Goal: Task Accomplishment & Management: Complete application form

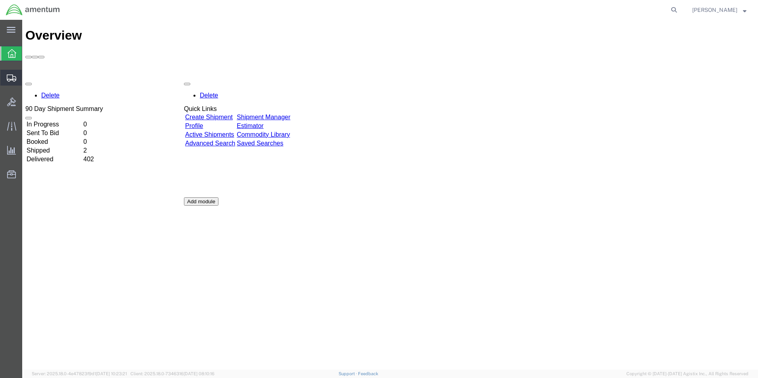
click at [0, 0] on span "Create Shipment" at bounding box center [0, 0] width 0 height 0
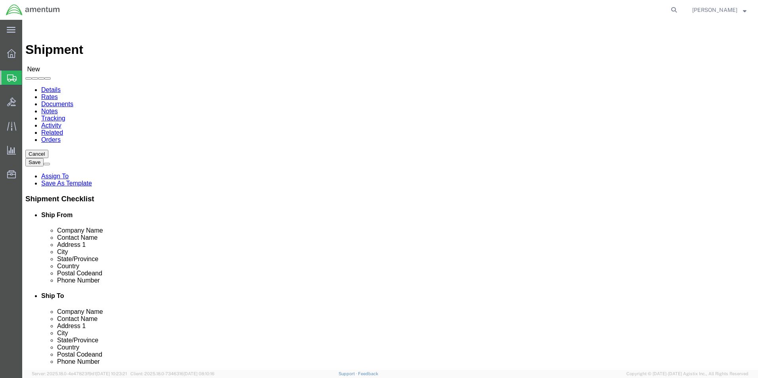
select select
click input "text"
type input "SU"
click p "- AMENTUM - ([PERSON_NAME]) [STREET_ADDRESS][PERSON_NAME]"
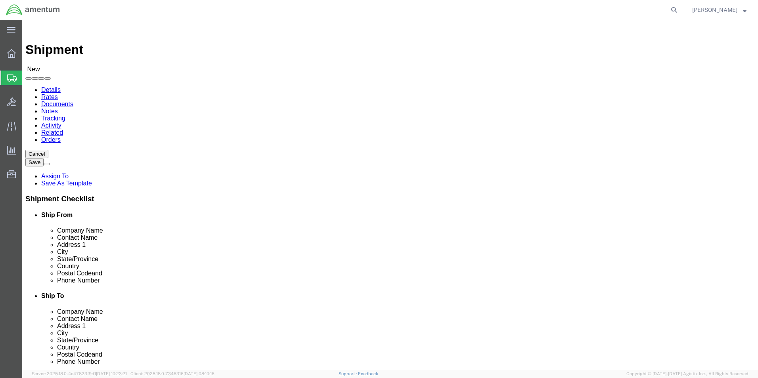
select select "FL"
type input "[PERSON_NAME]"
click input "text"
type input "8504846272"
click input "text"
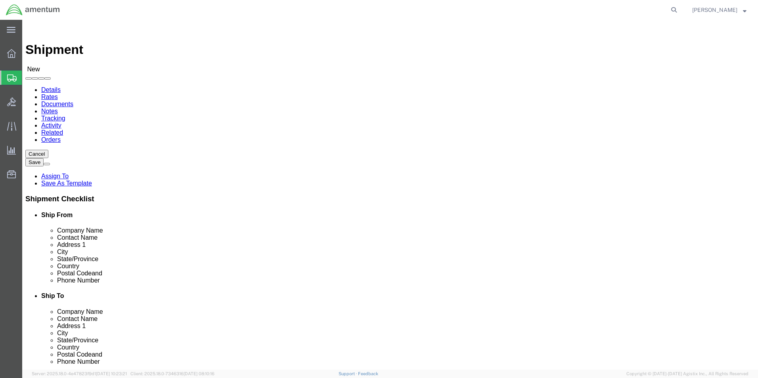
type input "[PERSON_NAME]"
click p "- AMENTUM SERVICE,INC - ([PERSON_NAME]) [STREET_ADDRESS] [STREET_ADDRESS][US_ST…"
select select "VA"
type input "[PERSON_NAME]"
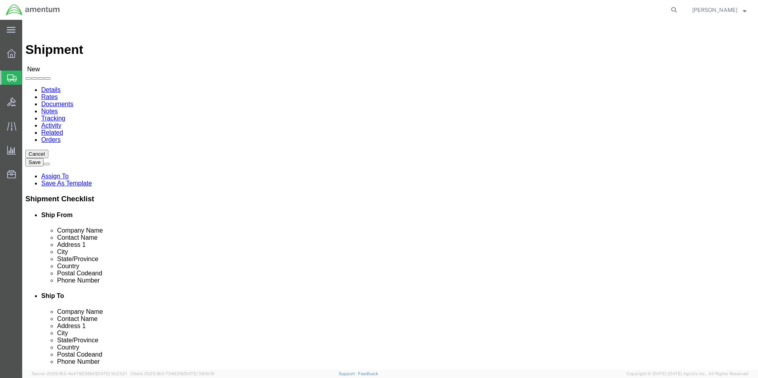
scroll to position [116, 0]
click p "- AMENTUM SERVICE,INC - ([PERSON_NAME]) [STREET_ADDRESS] [STREET_ADDRESS][US_ST…"
select select "VA"
type input "[PERSON_NAME]"
click p "- AMENTUM SERVICE,INC - ([PERSON_NAME]) [STREET_ADDRESS] [STREET_ADDRESS][US_ST…"
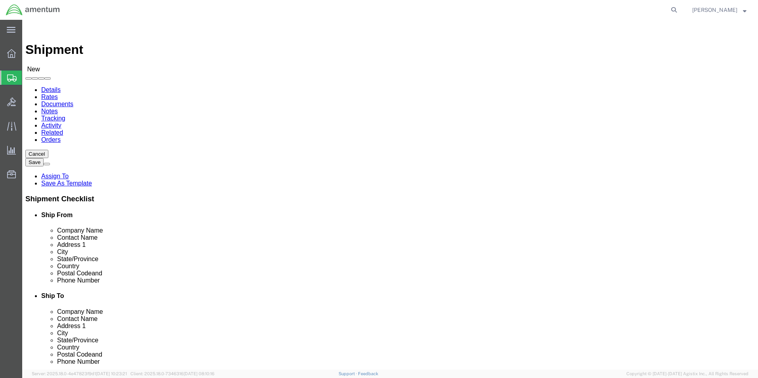
select select "VA"
type input "[PERSON_NAME]"
click p "- AMENTUM SERVICE,INC - ([PERSON_NAME]) [STREET_ADDRESS] [STREET_ADDRESS][US_ST…"
select select "VA"
type input "[PERSON_NAME]"
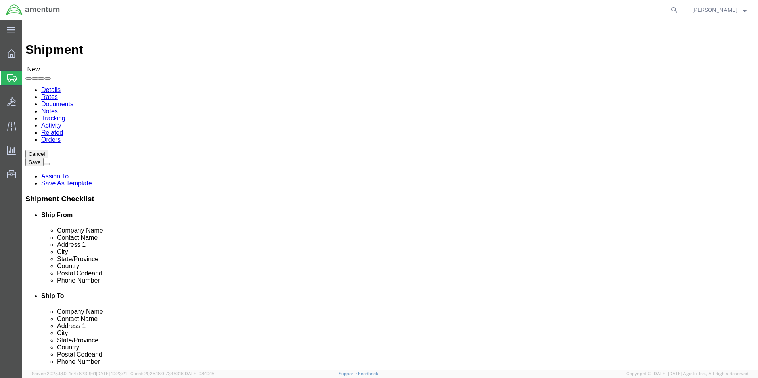
scroll to position [54, 0]
click p "- AMENTUM SERVICE,INC - ([PERSON_NAME]) [STREET_ADDRESS] [STREET_ADDRESS][US_ST…"
select select "VA"
click input "[PERSON_NAME]"
type input "[PERSON_NAME]"
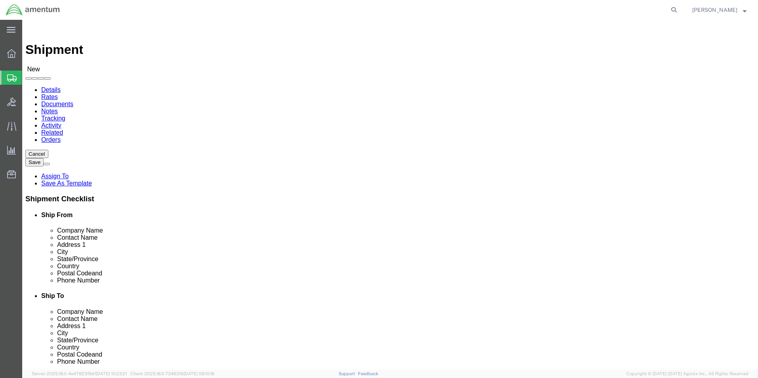
click p "- AMENTUM SERVICE,INC - ([PERSON_NAME]) [STREET_ADDRESS] [STREET_ADDRESS][US_ST…"
select select "VA"
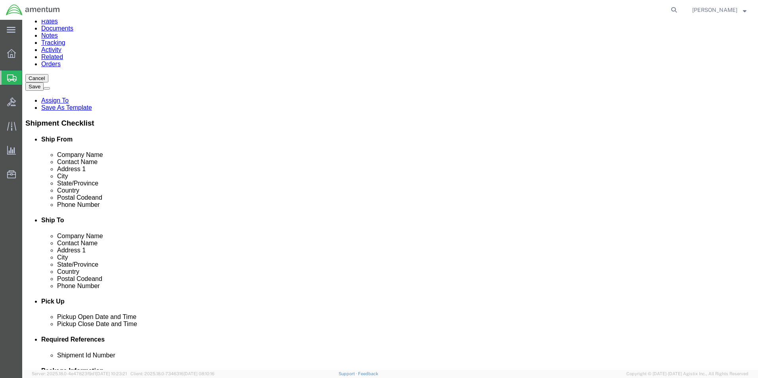
scroll to position [159, 0]
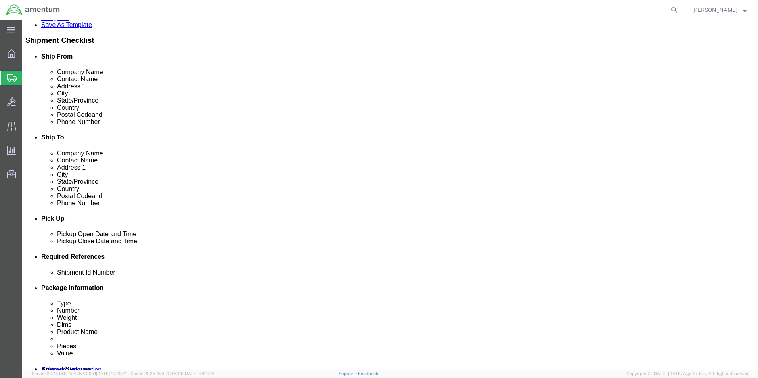
type input "[PERSON_NAME]"
click icon
click div
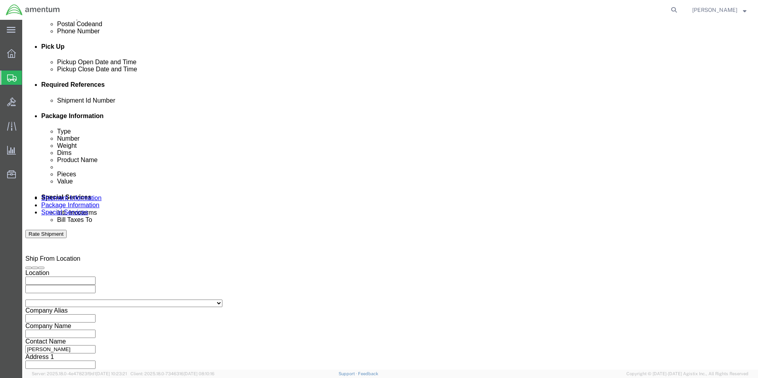
click input "10:00 AM"
click input "3:00 AM"
type input "3:00 PM"
click button "Apply"
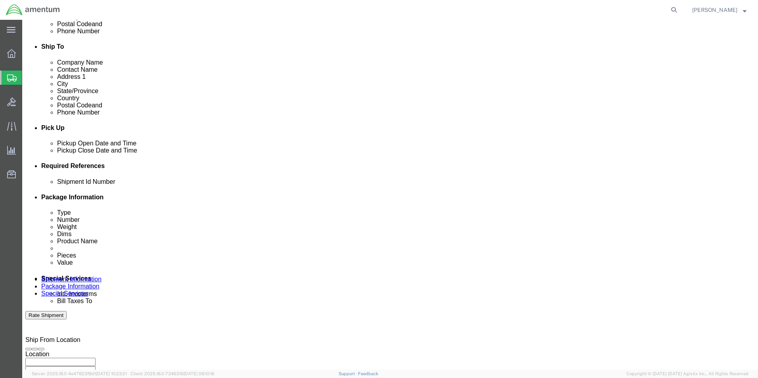
scroll to position [172, 0]
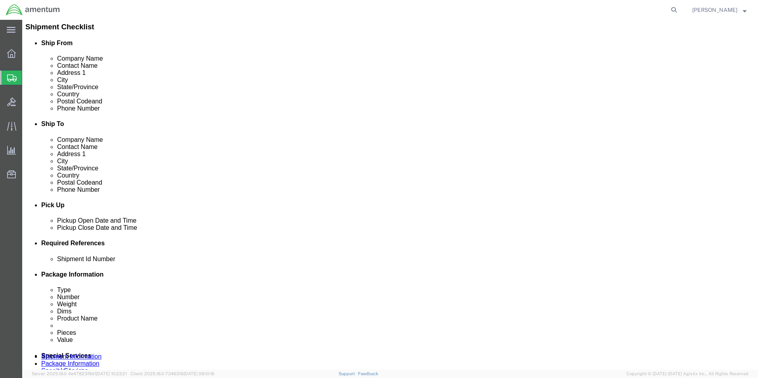
click div
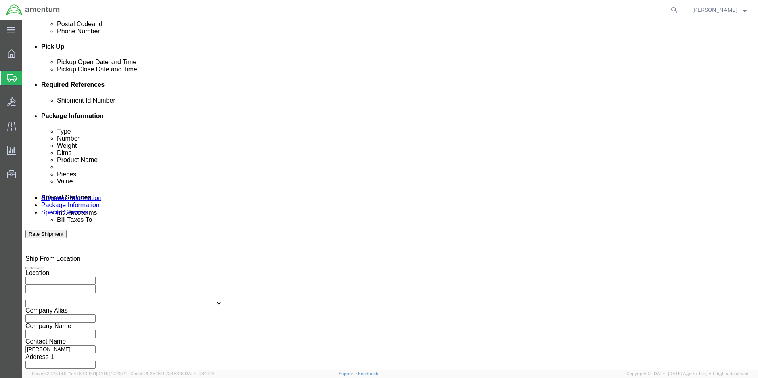
click input "4:00 PM"
click input "7:00 PM"
type input "7:00 AM"
click button "Apply"
click div
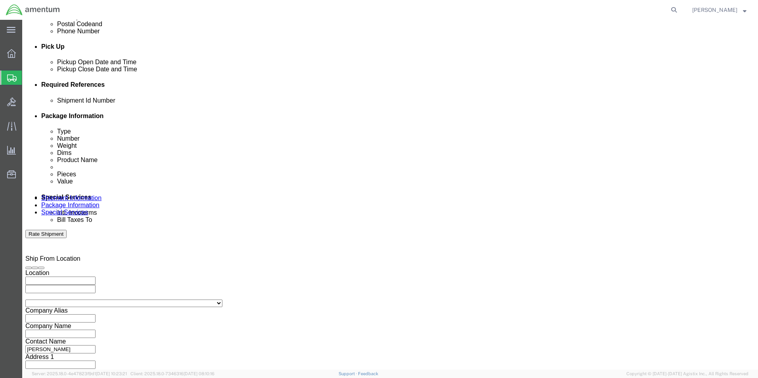
click input "8:00 AM"
click input "3:00 AM"
type input "3:00 PM"
click button "Apply"
click icon
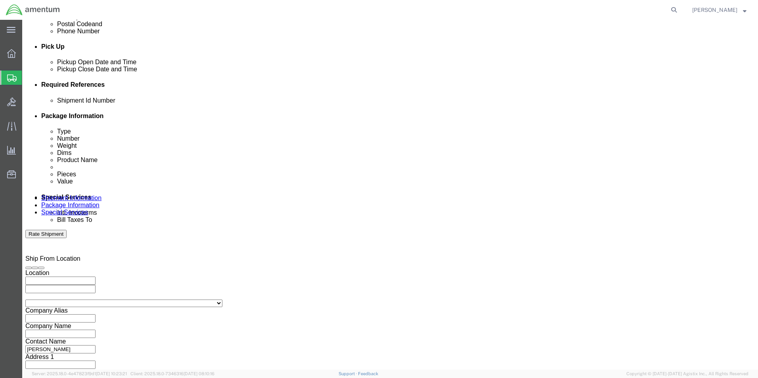
scroll to position [246, 0]
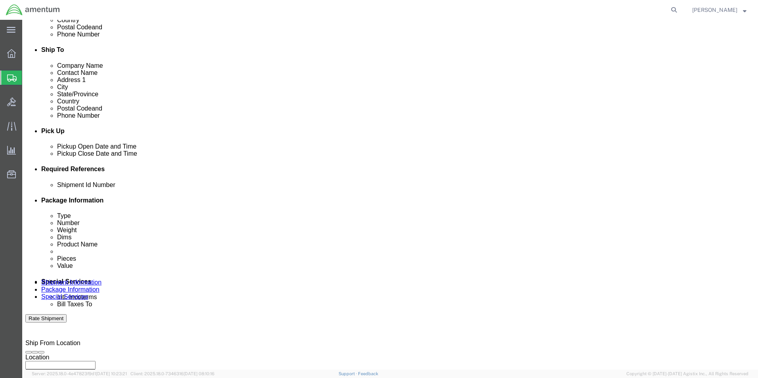
click button "Add reference"
click input "text"
type input "6000"
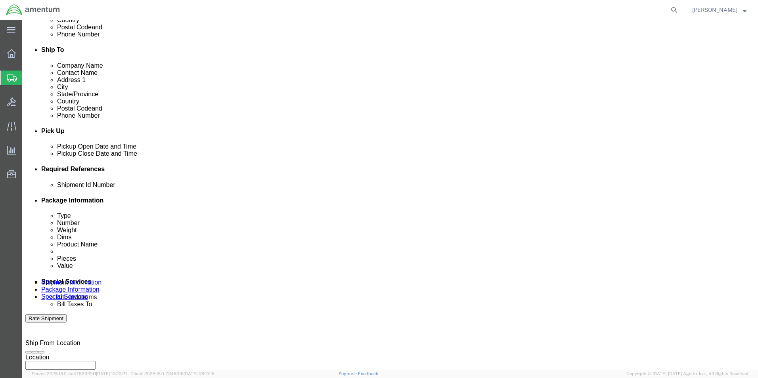
click select "Select Account Type Activity ID Airline Appointment Number ASN Batch Request # …"
select select "DEPT"
click select "Select Account Type Activity ID Airline Appointment Number ASN Batch Request # …"
click input "text"
type input "T44"
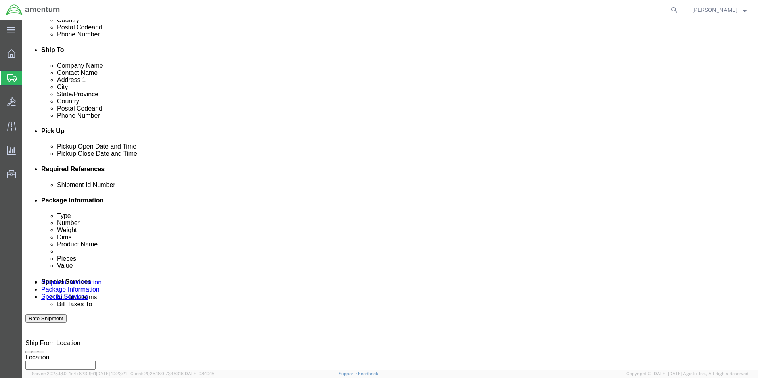
click select "Select Account Type Activity ID Airline Appointment Number ASN Batch Request # …"
select select "PROJNUM"
click select "Select Account Type Activity ID Airline Appointment Number ASN Batch Request # …"
click input "text"
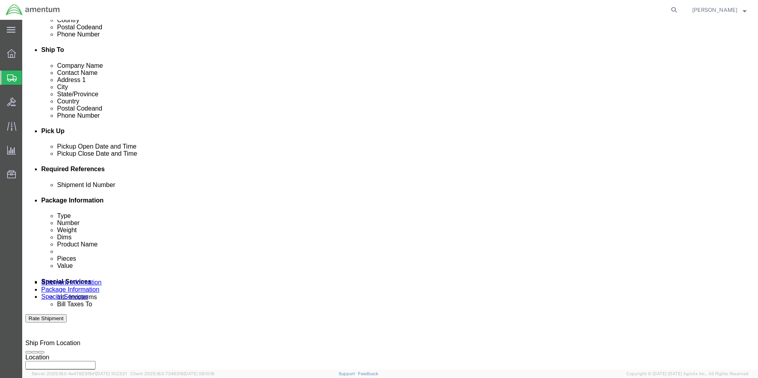
type input "6097.5.034.01.C.FS.0.23O.E00"
click select "Select Account Type Activity ID Airline Appointment Number ASN Batch Request # …"
select select "PCKSLIP"
click select "Select Account Type Activity ID Airline Appointment Number ASN Batch Request # …"
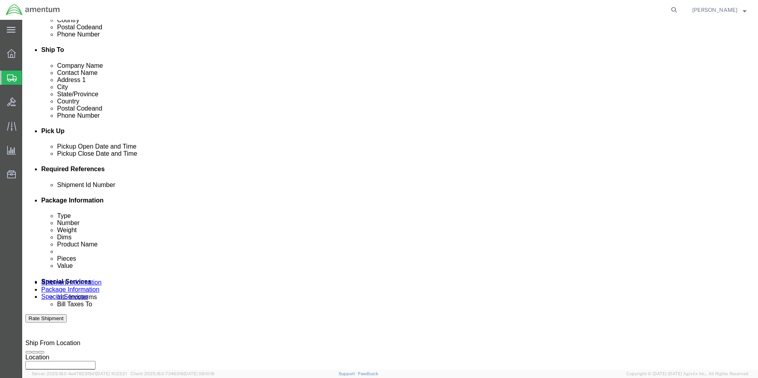
click input "text"
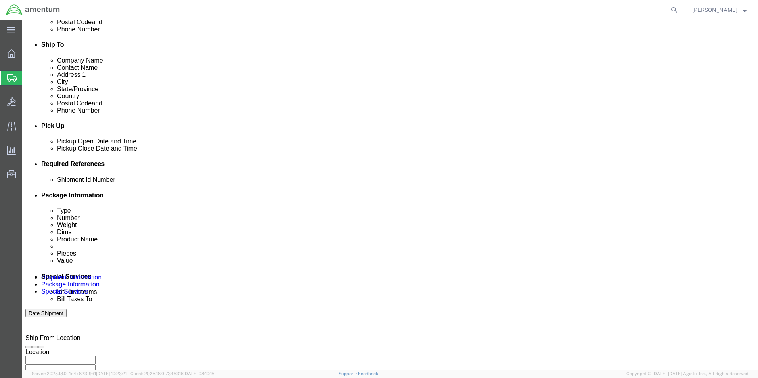
scroll to position [261, 0]
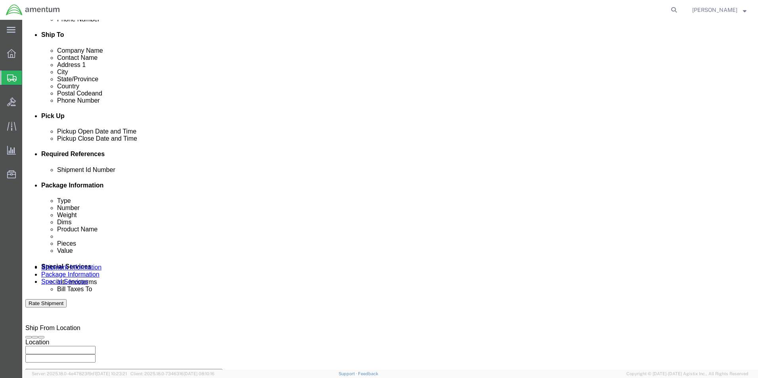
type input "157305"
click button "Continue"
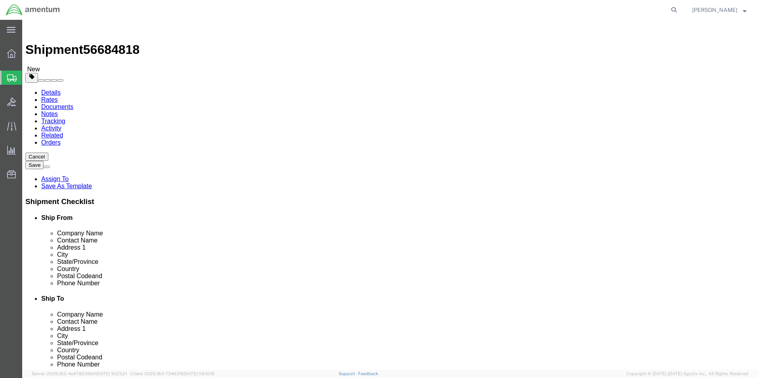
click select "Select BCK Boxes Bale(s) Basket(s) Bolt(s) Bottle(s) Buckets Bulk Bundle(s) Can…"
select select "CRAT"
click select "Select BCK Boxes Bale(s) Basket(s) Bolt(s) Bottle(s) Buckets Bulk Bundle(s) Can…"
click input "text"
type input "33"
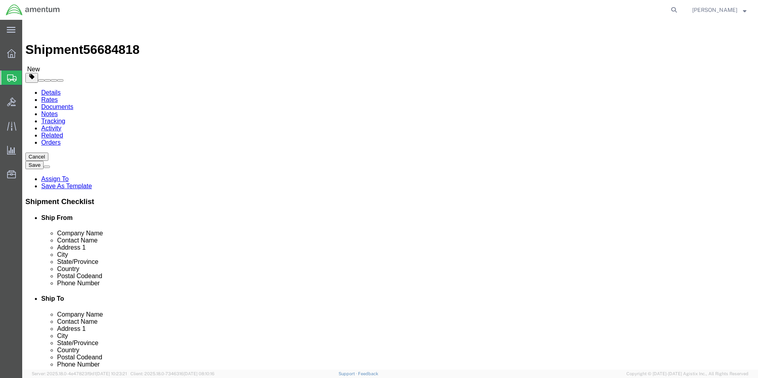
type input "19"
type input "23"
click input "0.00"
type input "100.00"
click div "Package Type Select BCK Boxes Bale(s) Basket(s) Bolt(s) Bottle(s) Buckets Bulk …"
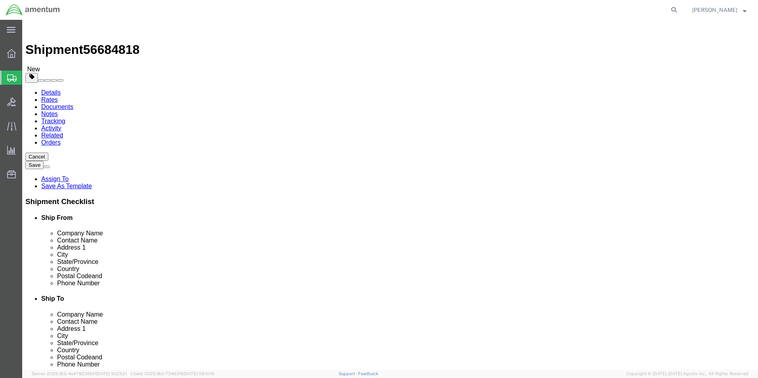
click link "Add Content"
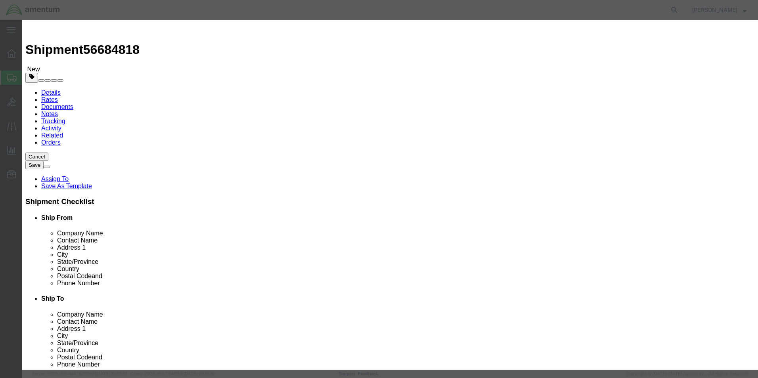
click input "text"
type input "A/C PARTS"
click input "0"
type input "1"
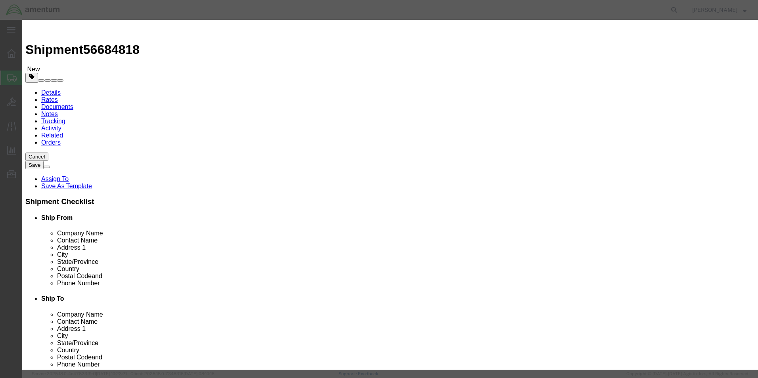
click label "GL Reference"
click input "text"
click label "GL Reference"
click input "50000"
type input "50000"
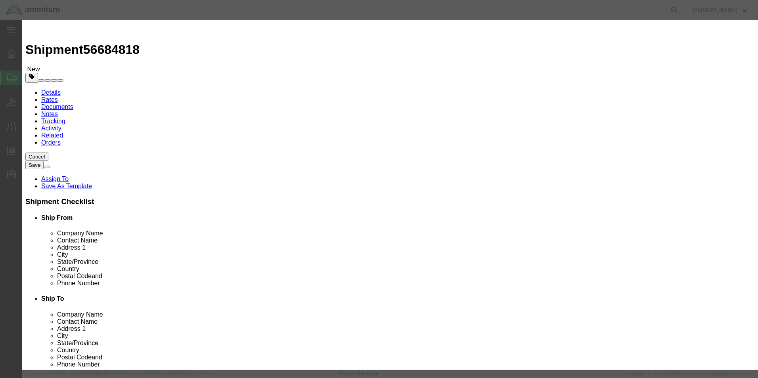
click select "Select 50 55 60 65 70 85 92.5 100 125 175 250 300 400"
select select "100"
click select "Select 50 55 60 65 70 85 92.5 100 125 175 250 300 400"
click button "Save & Close"
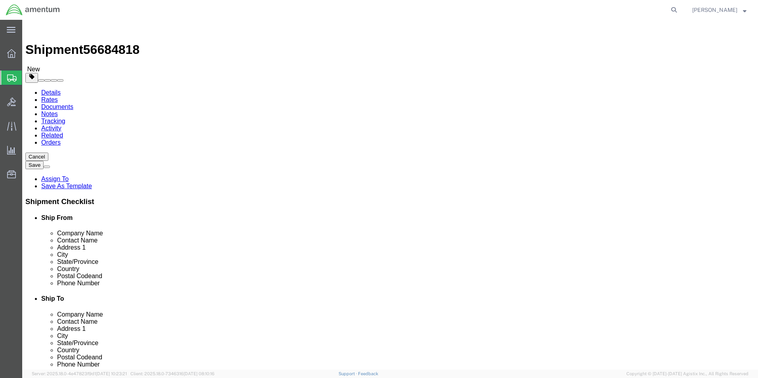
click button "Rate Shipment"
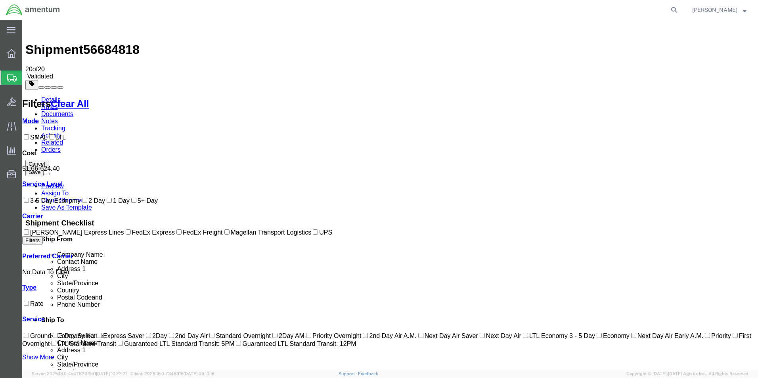
checkbox input "true"
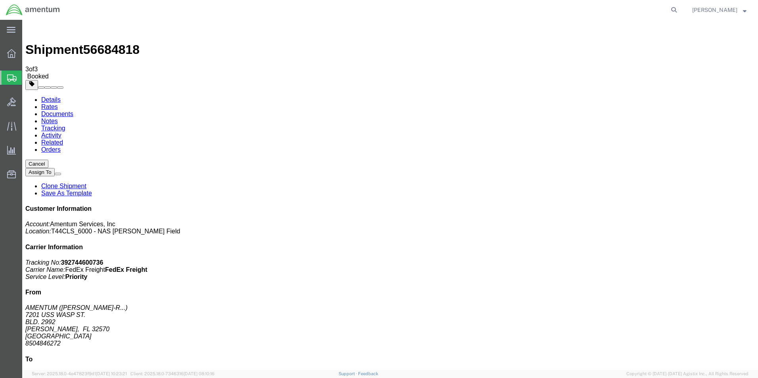
select select "3"
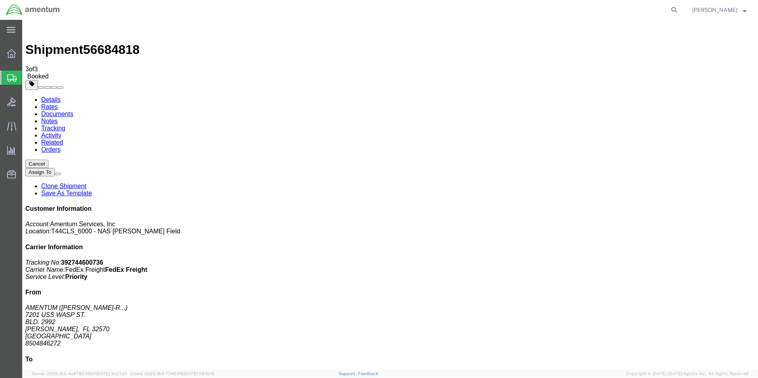
checkbox input "true"
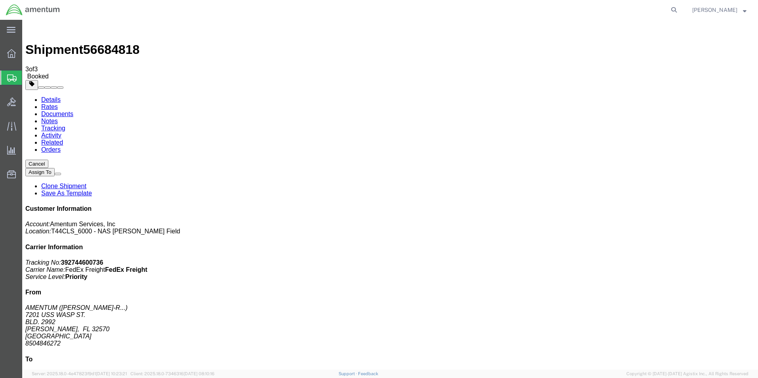
select select "1"
